Goal: Information Seeking & Learning: Learn about a topic

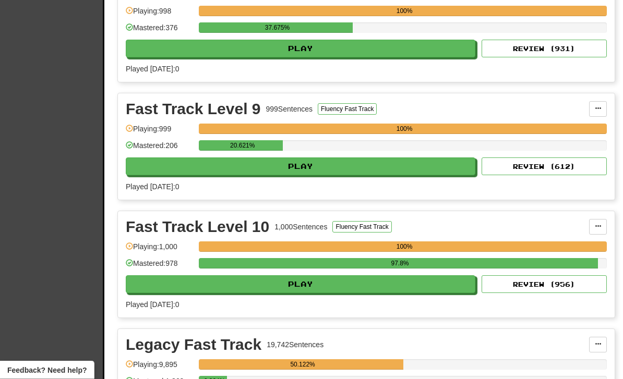
scroll to position [450, 0]
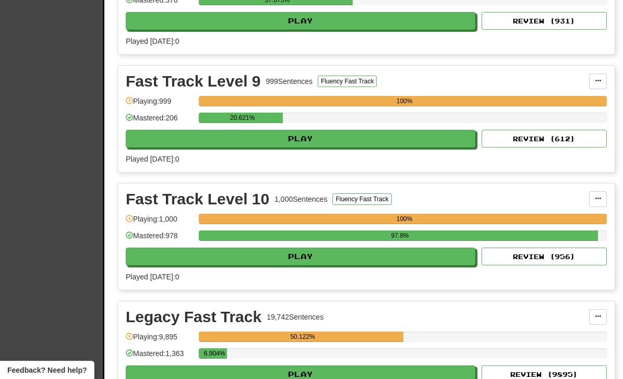
click at [359, 135] on button "Play" at bounding box center [300, 139] width 349 height 18
select select "**"
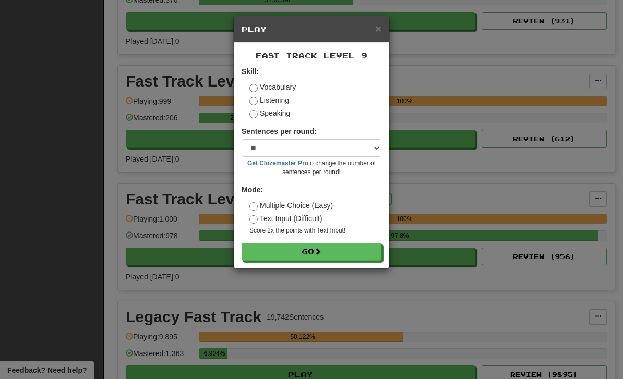
click at [351, 247] on button "Go" at bounding box center [311, 252] width 140 height 18
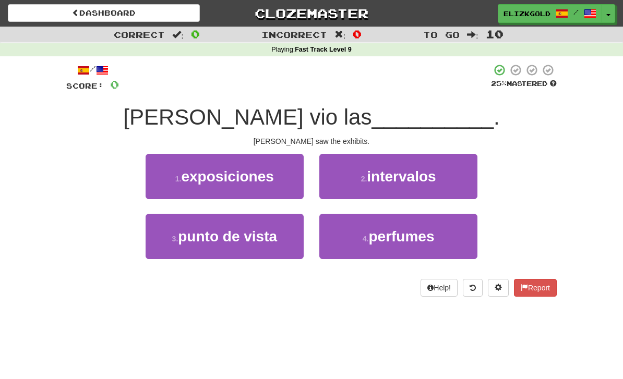
click at [274, 184] on button "1 . exposiciones" at bounding box center [224, 176] width 158 height 45
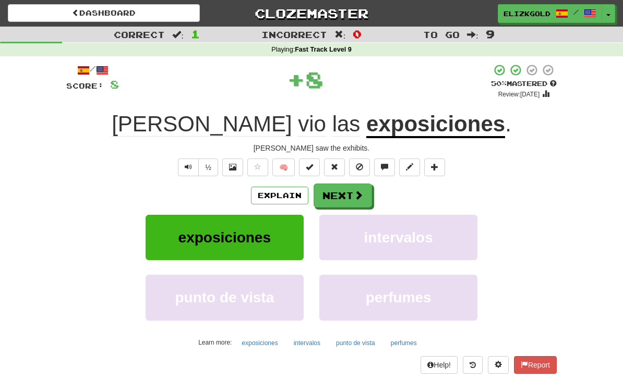
click at [367, 194] on button "Next" at bounding box center [342, 196] width 58 height 24
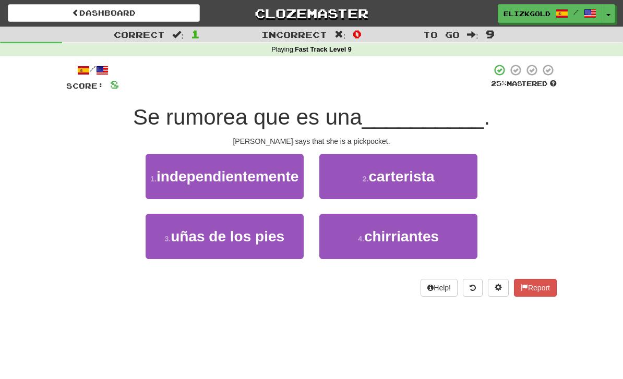
click at [438, 177] on button "2 . carterista" at bounding box center [398, 176] width 158 height 45
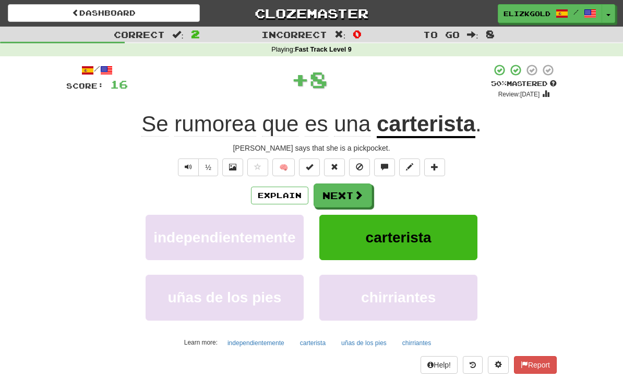
click at [351, 186] on button "Next" at bounding box center [342, 196] width 58 height 24
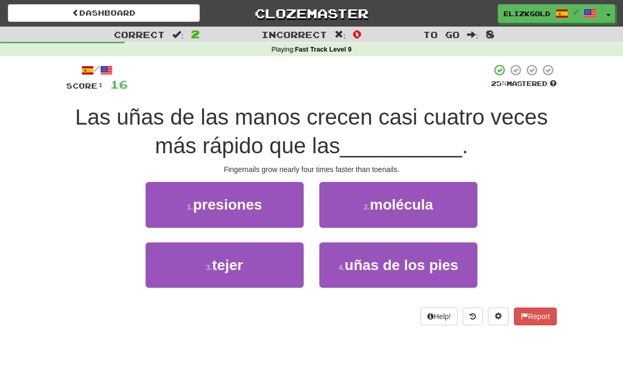
click at [413, 272] on span "uñas de los pies" at bounding box center [402, 265] width 114 height 16
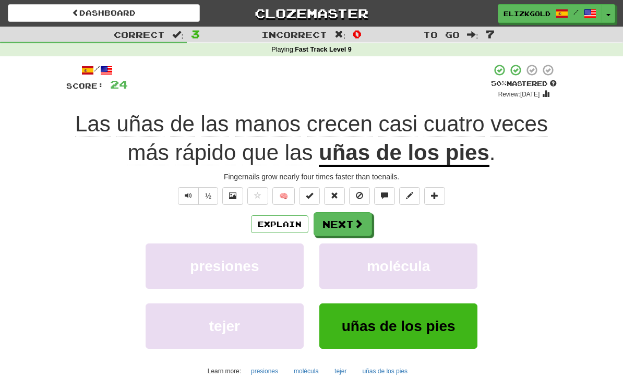
click at [357, 215] on button "Next" at bounding box center [342, 224] width 58 height 24
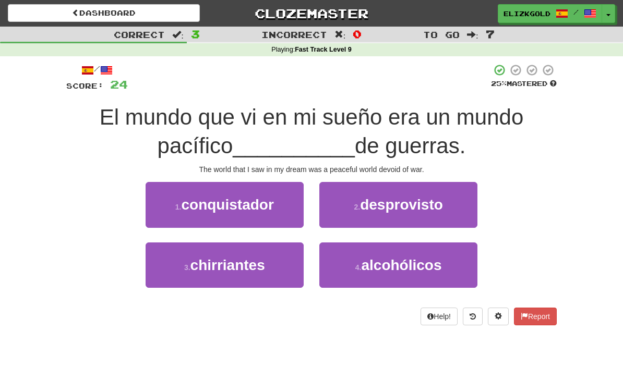
click at [458, 207] on button "2 . desprovisto" at bounding box center [398, 204] width 158 height 45
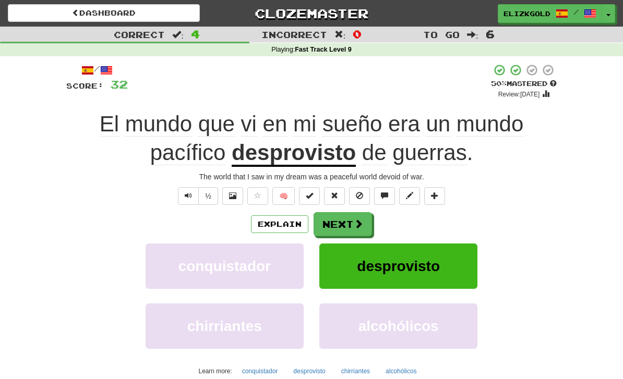
click at [355, 225] on span at bounding box center [358, 223] width 9 height 9
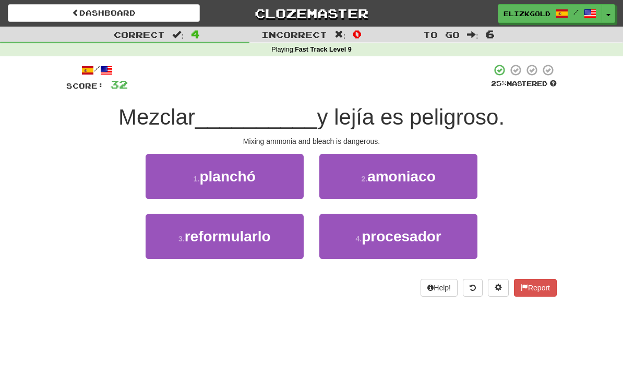
click at [457, 181] on button "2 . amoniaco" at bounding box center [398, 176] width 158 height 45
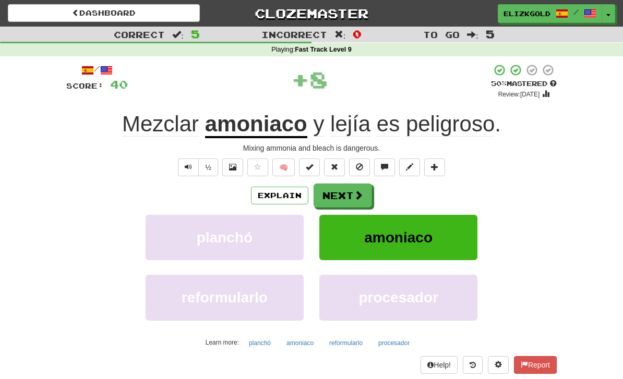
click at [367, 187] on button "Next" at bounding box center [342, 196] width 58 height 24
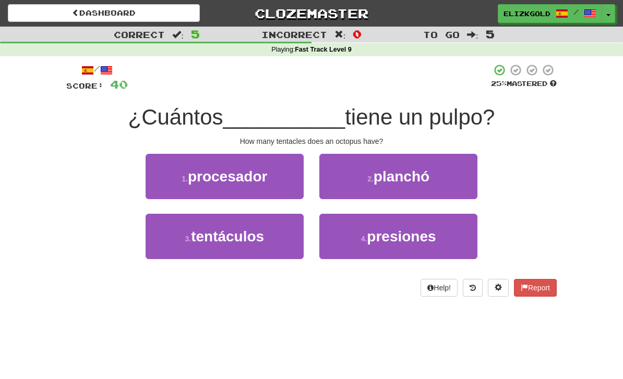
click at [262, 248] on button "3 . tentáculos" at bounding box center [224, 236] width 158 height 45
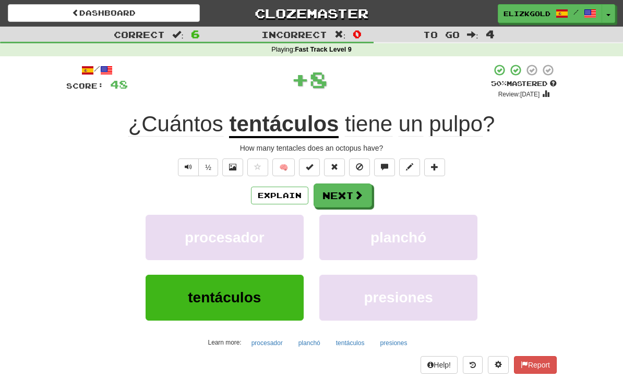
click at [355, 193] on span at bounding box center [358, 194] width 9 height 9
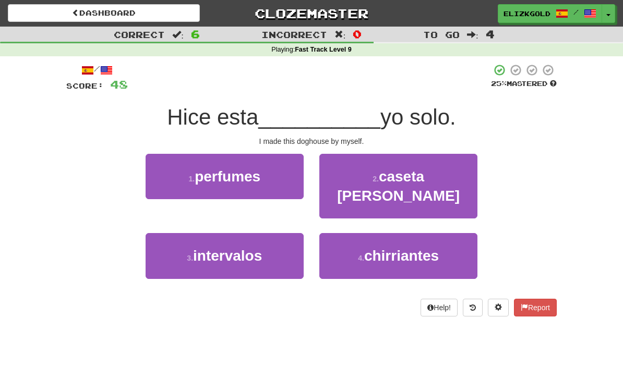
click at [468, 169] on button "2 . caseta de perro" at bounding box center [398, 186] width 158 height 65
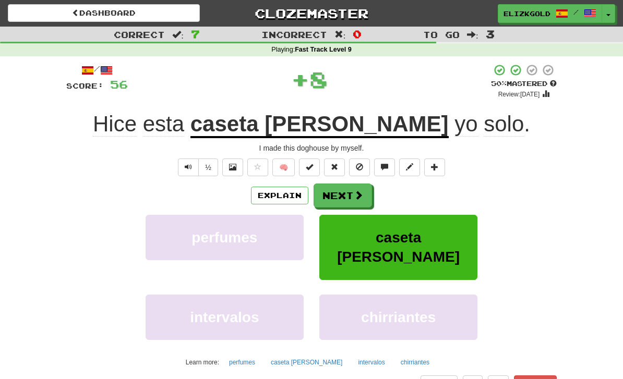
click at [345, 193] on button "Next" at bounding box center [342, 196] width 58 height 24
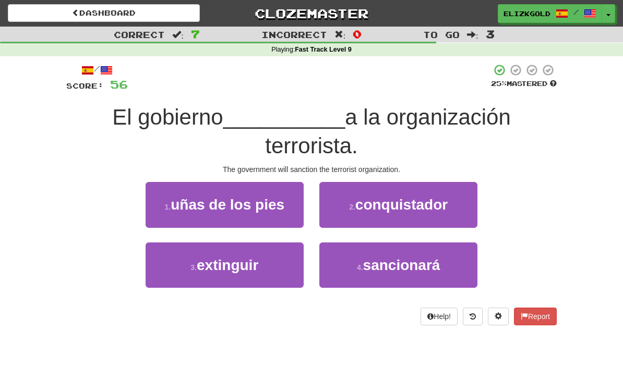
click at [440, 266] on span "sancionará" at bounding box center [401, 265] width 77 height 16
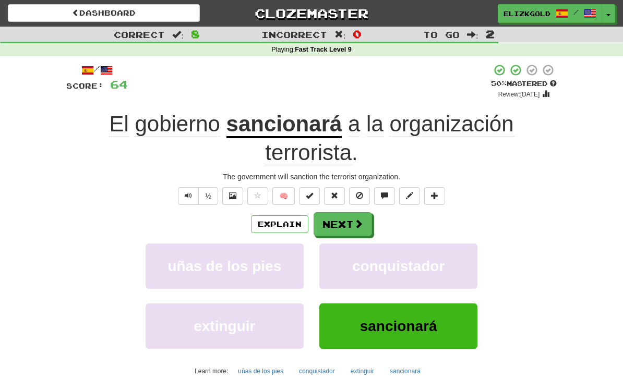
click at [350, 218] on button "Next" at bounding box center [342, 224] width 58 height 24
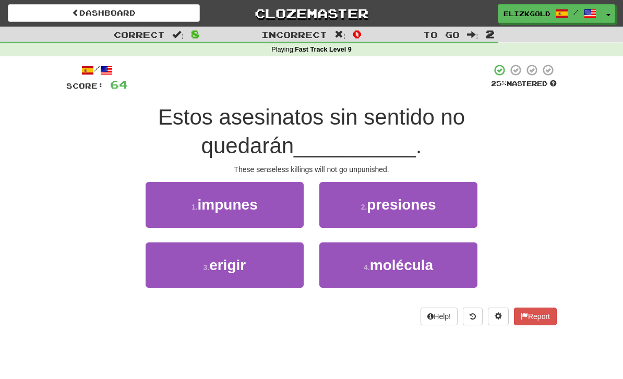
click at [270, 210] on button "1 . impunes" at bounding box center [224, 204] width 158 height 45
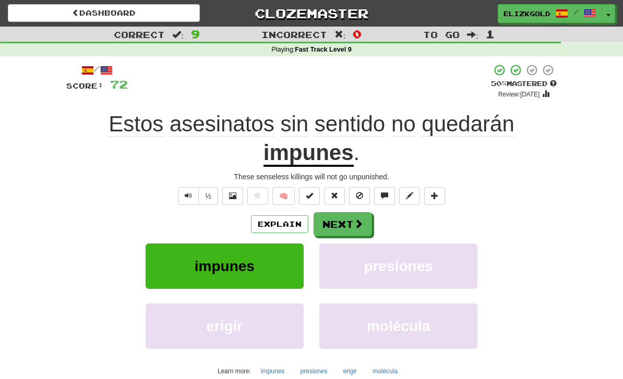
click at [360, 219] on span at bounding box center [358, 223] width 9 height 9
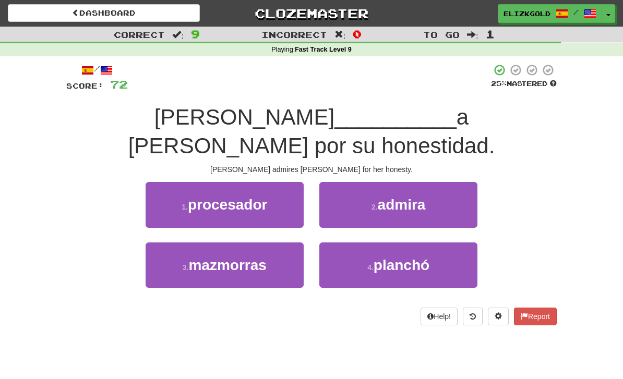
click at [461, 182] on button "2 . admira" at bounding box center [398, 204] width 158 height 45
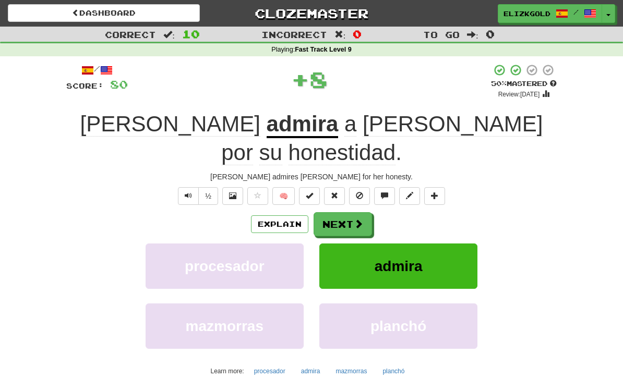
click at [356, 219] on span at bounding box center [358, 223] width 9 height 9
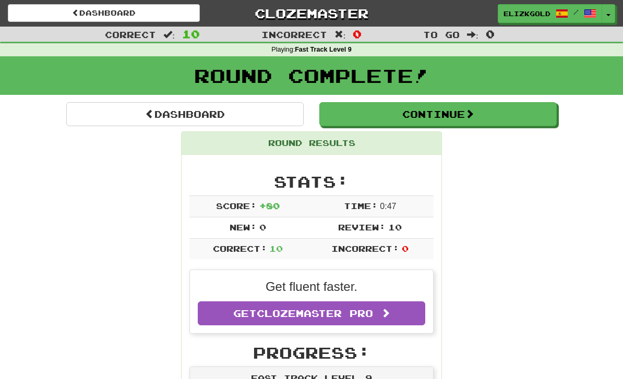
click at [494, 120] on button "Continue" at bounding box center [437, 114] width 237 height 24
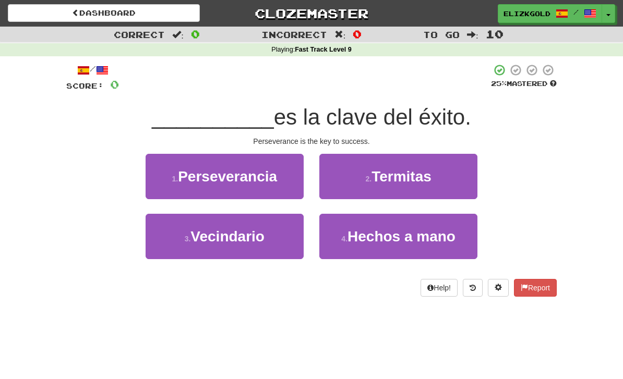
click at [274, 180] on span "Perseverancia" at bounding box center [227, 176] width 99 height 16
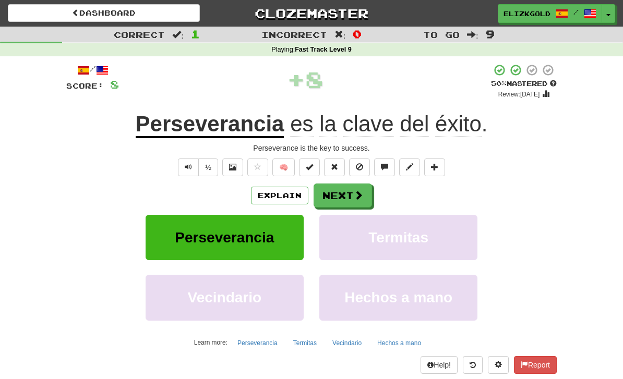
click at [362, 190] on span at bounding box center [358, 194] width 9 height 9
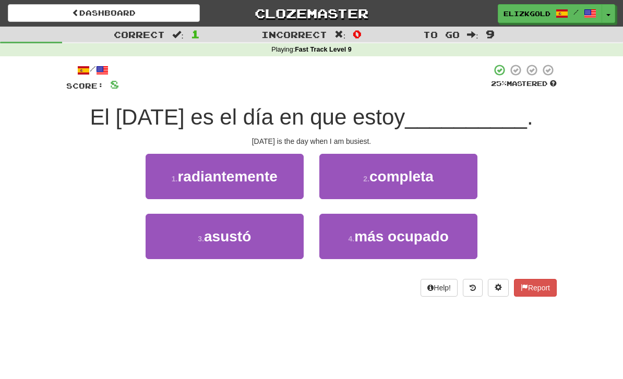
click at [459, 237] on button "4 . más ocupado" at bounding box center [398, 236] width 158 height 45
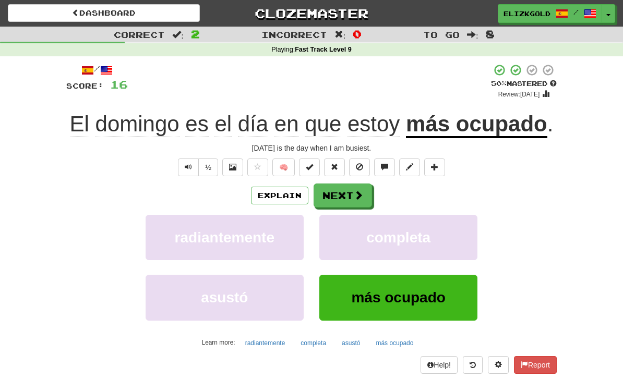
click at [352, 192] on button "Next" at bounding box center [342, 196] width 58 height 24
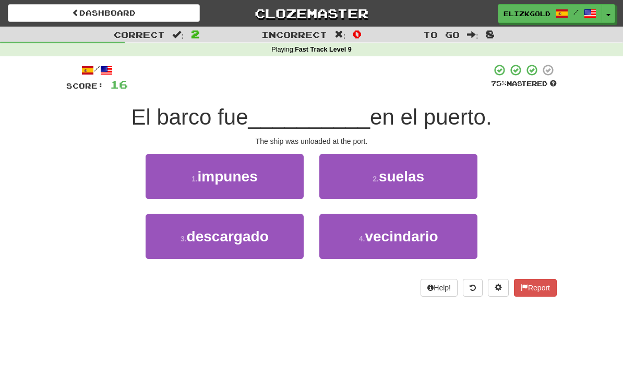
click at [263, 238] on span "descargado" at bounding box center [228, 236] width 82 height 16
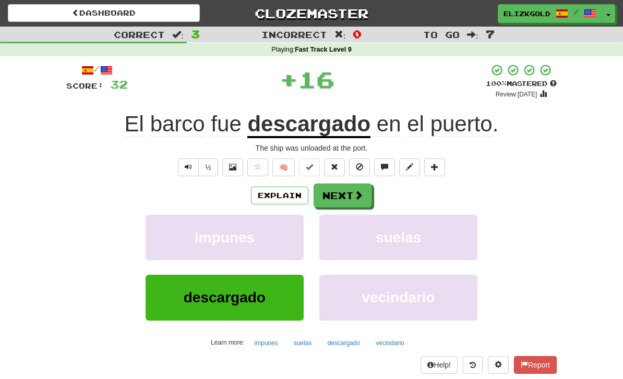
click at [347, 201] on button "Next" at bounding box center [342, 196] width 58 height 24
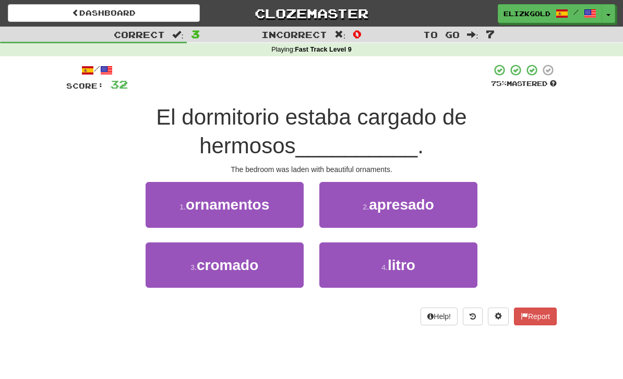
click at [288, 214] on button "1 . ornamentos" at bounding box center [224, 204] width 158 height 45
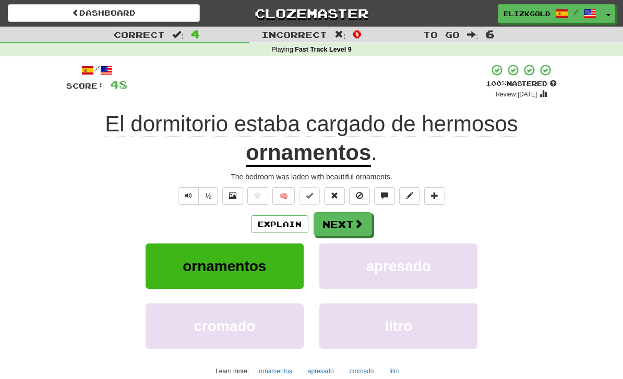
click at [356, 219] on span at bounding box center [358, 223] width 9 height 9
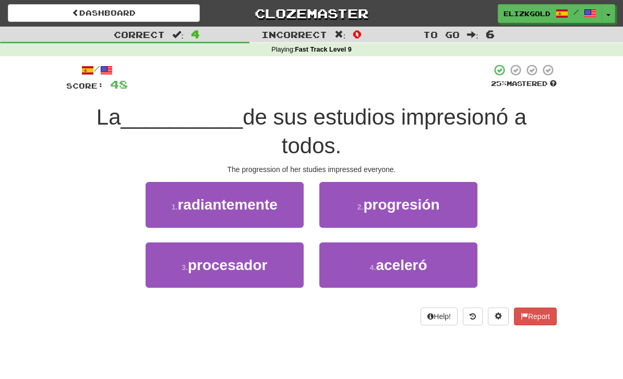
click at [459, 205] on button "2 . progresión" at bounding box center [398, 204] width 158 height 45
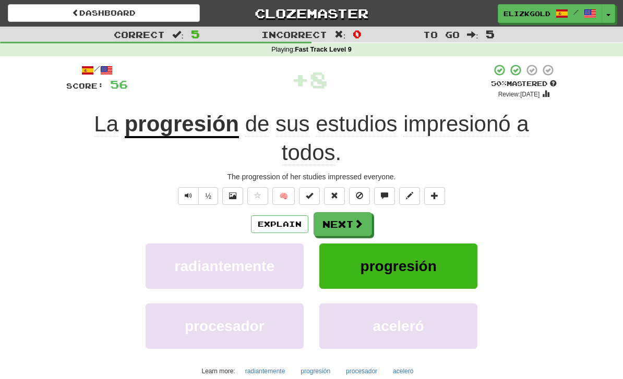
click at [355, 223] on span at bounding box center [358, 223] width 9 height 9
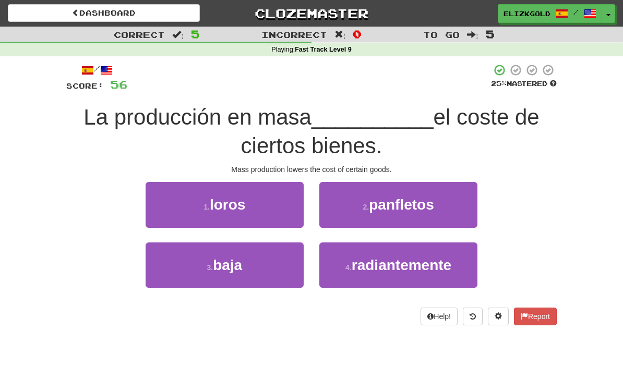
click at [280, 276] on button "3 . baja" at bounding box center [224, 264] width 158 height 45
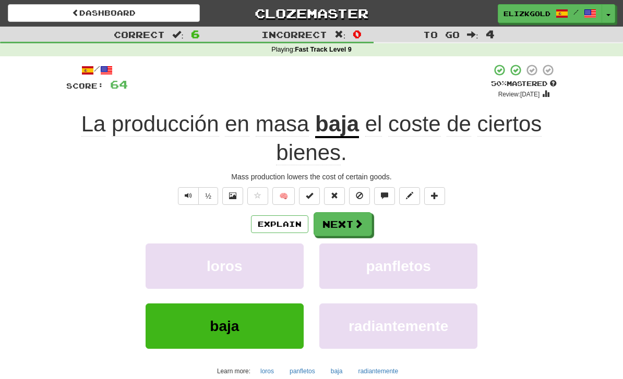
click at [351, 216] on button "Next" at bounding box center [342, 224] width 58 height 24
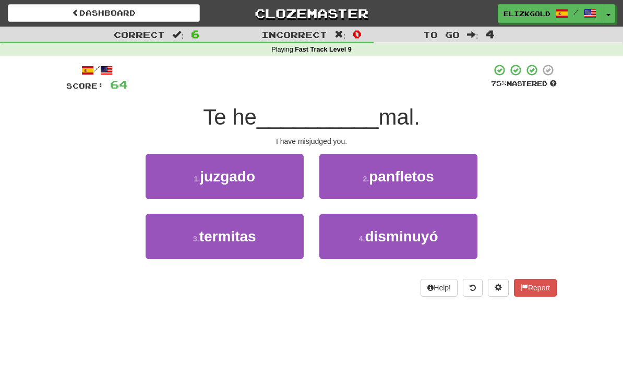
click at [287, 180] on button "1 . juzgado" at bounding box center [224, 176] width 158 height 45
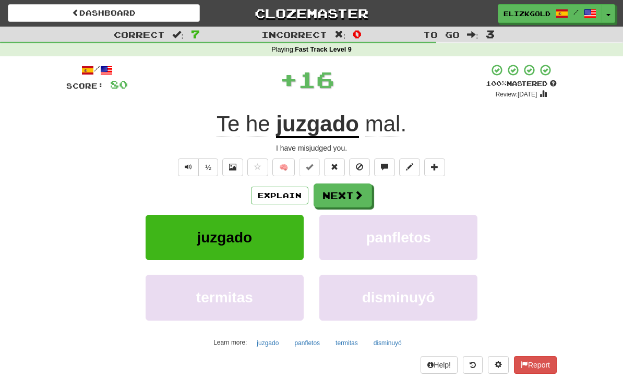
click at [344, 189] on button "Next" at bounding box center [342, 196] width 58 height 24
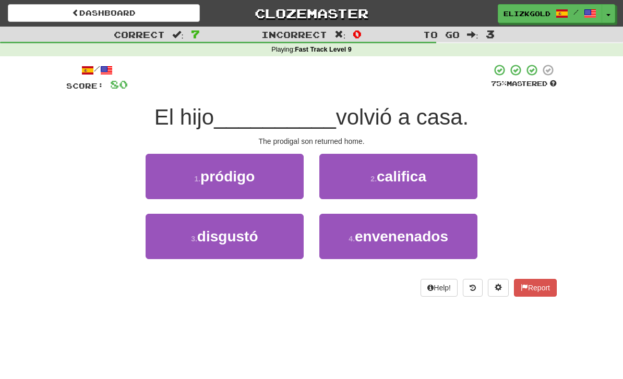
click at [268, 165] on button "1 . pródigo" at bounding box center [224, 176] width 158 height 45
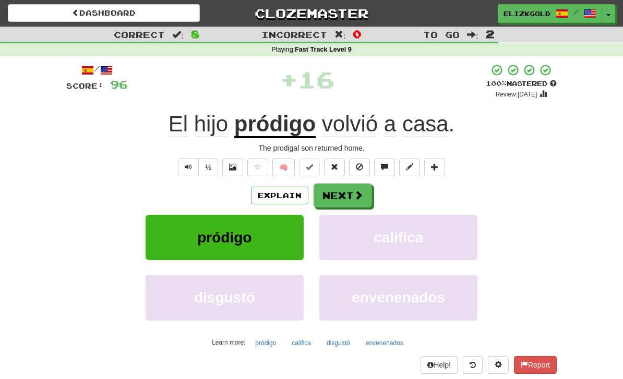
click at [354, 188] on button "Next" at bounding box center [342, 196] width 58 height 24
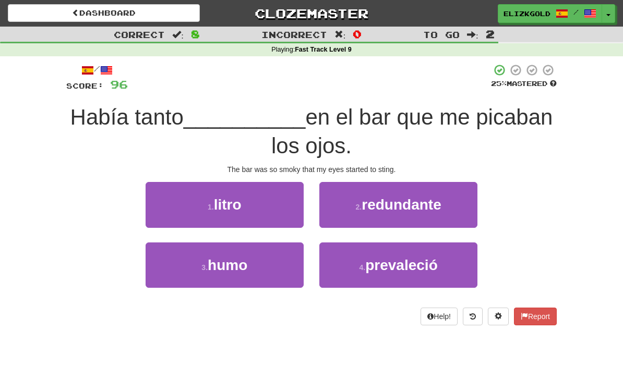
click at [164, 271] on button "3 . humo" at bounding box center [224, 264] width 158 height 45
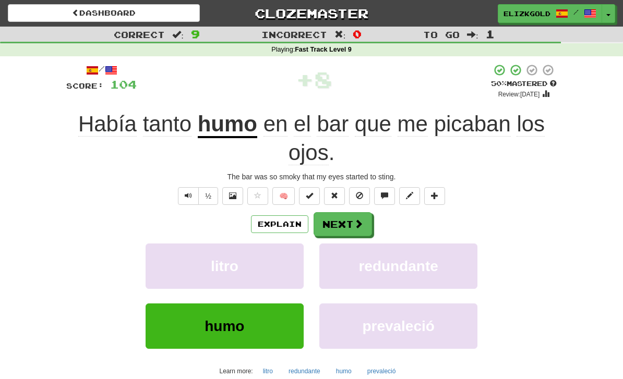
click at [357, 212] on button "Next" at bounding box center [342, 224] width 58 height 24
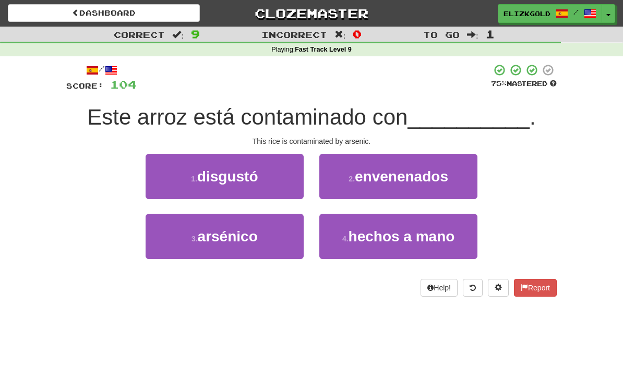
click at [278, 237] on button "3 . arsénico" at bounding box center [224, 236] width 158 height 45
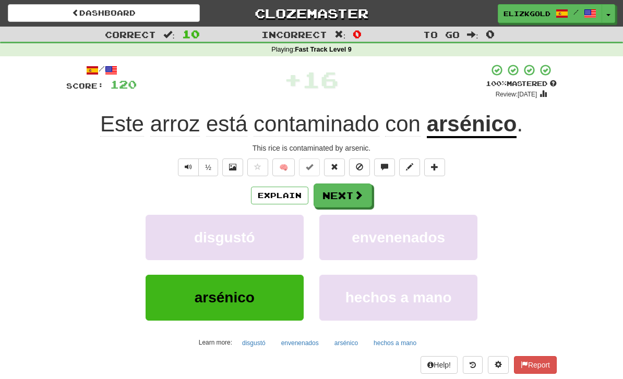
click at [356, 191] on span at bounding box center [358, 194] width 9 height 9
